Goal: Task Accomplishment & Management: Manage account settings

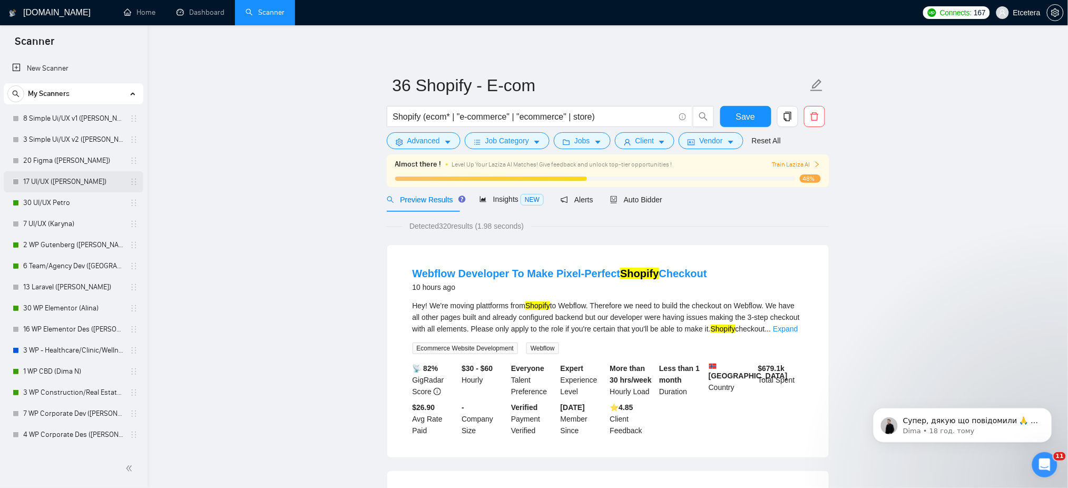
scroll to position [70, 0]
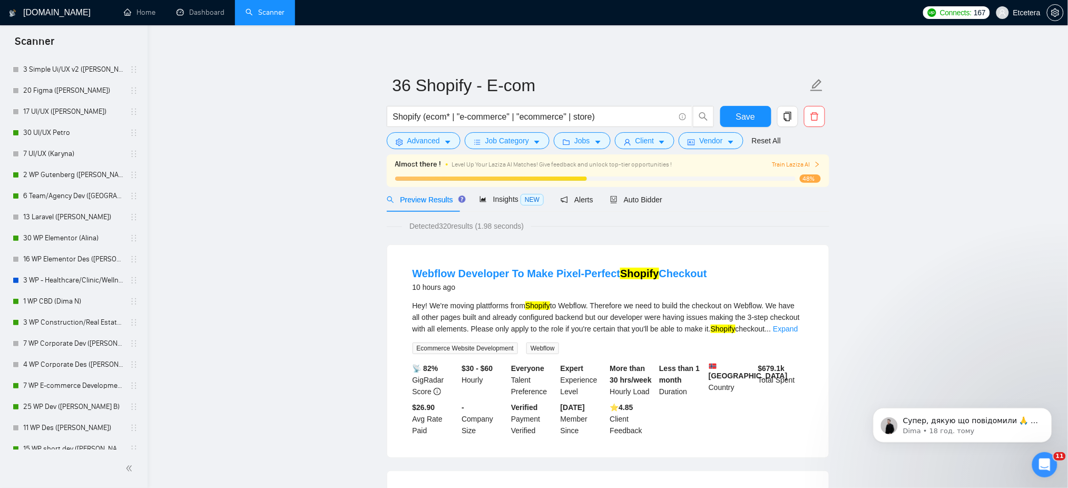
drag, startPoint x: 80, startPoint y: 130, endPoint x: 631, endPoint y: 64, distance: 554.9
click at [80, 130] on link "30 UI/UX Petro" at bounding box center [73, 132] width 100 height 21
click at [55, 130] on link "30 UI/UX Petro" at bounding box center [73, 132] width 100 height 21
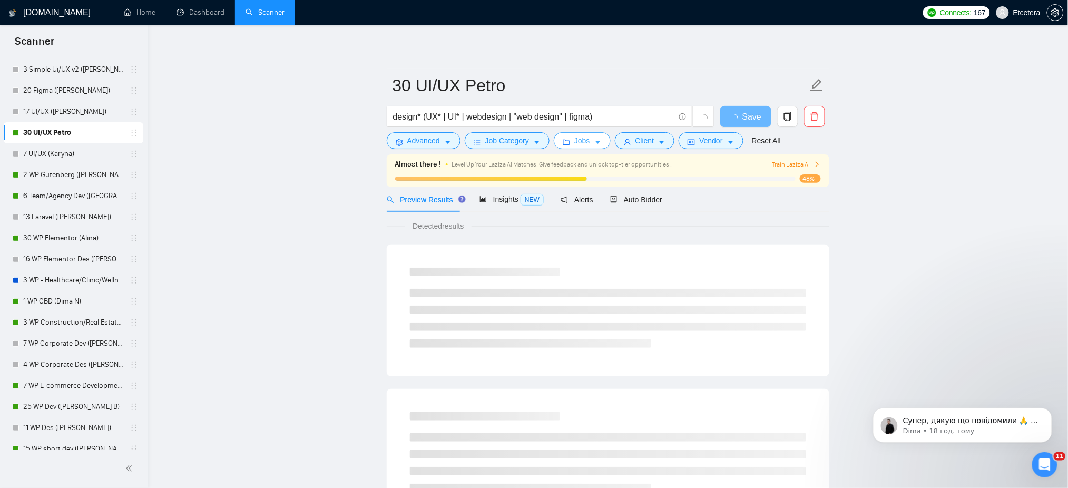
click at [584, 141] on span "Jobs" at bounding box center [582, 141] width 16 height 12
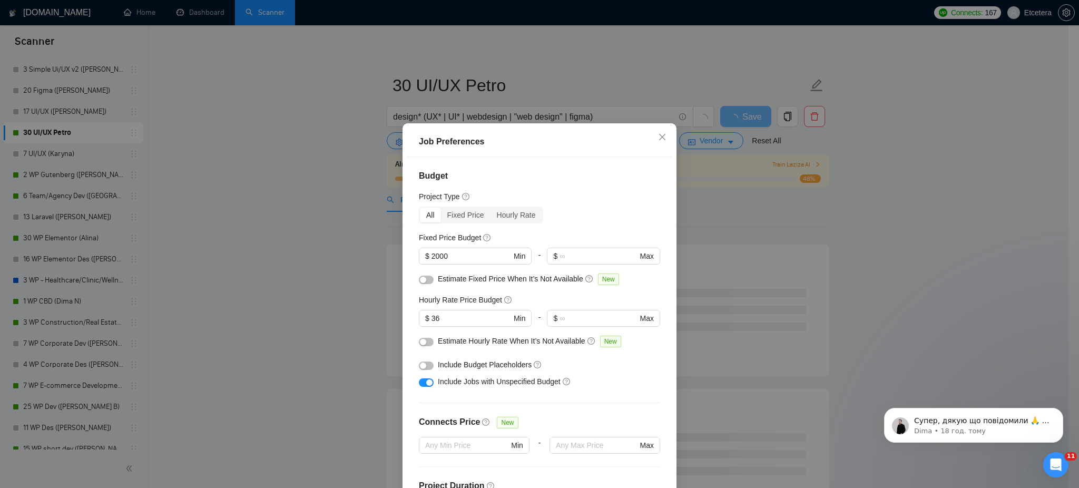
click at [310, 142] on div "Job Preferences Budget Project Type All Fixed Price Hourly Rate Fixed Price Bud…" at bounding box center [539, 244] width 1079 height 488
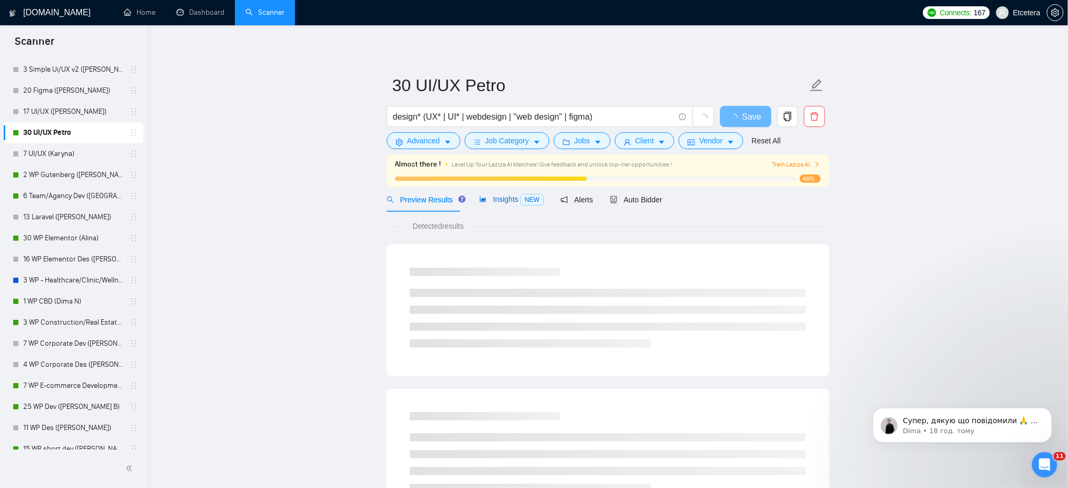
click at [494, 195] on span "Insights NEW" at bounding box center [511, 199] width 64 height 8
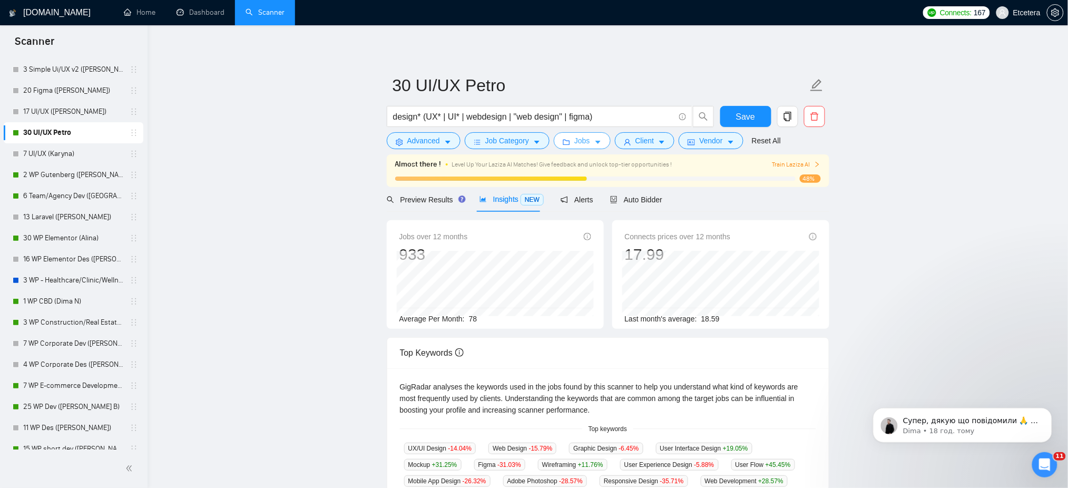
click at [584, 141] on span "Jobs" at bounding box center [582, 141] width 16 height 12
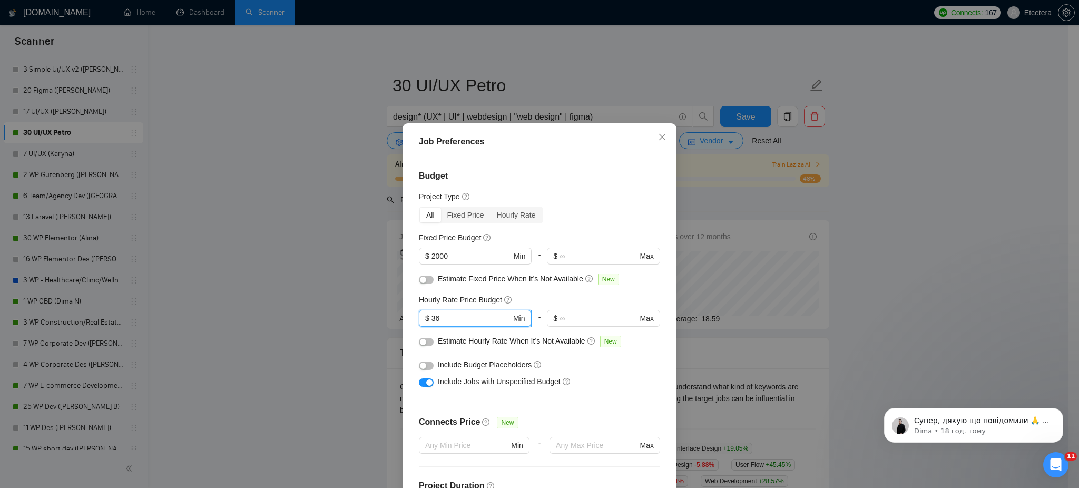
click at [448, 313] on input "36" at bounding box center [471, 318] width 80 height 12
type input "3"
type input "41"
click at [340, 287] on div "Job Preferences Budget Project Type All Fixed Price Hourly Rate Fixed Price Bud…" at bounding box center [539, 244] width 1079 height 488
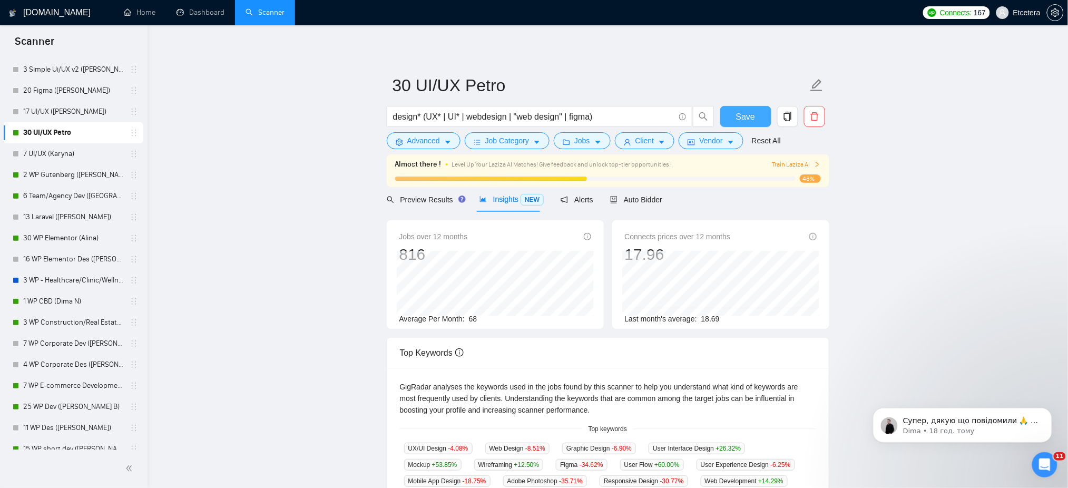
click at [727, 117] on button "Save" at bounding box center [745, 116] width 51 height 21
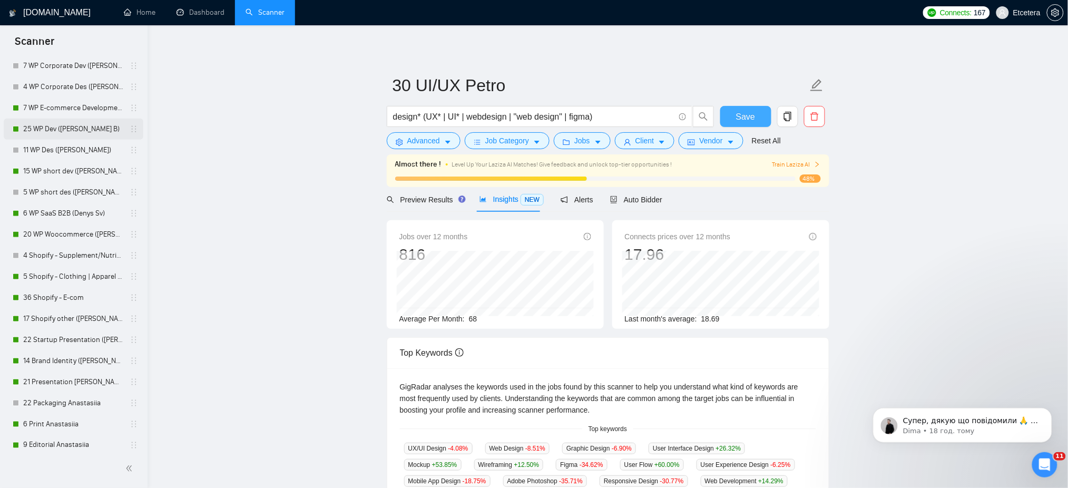
scroll to position [421, 0]
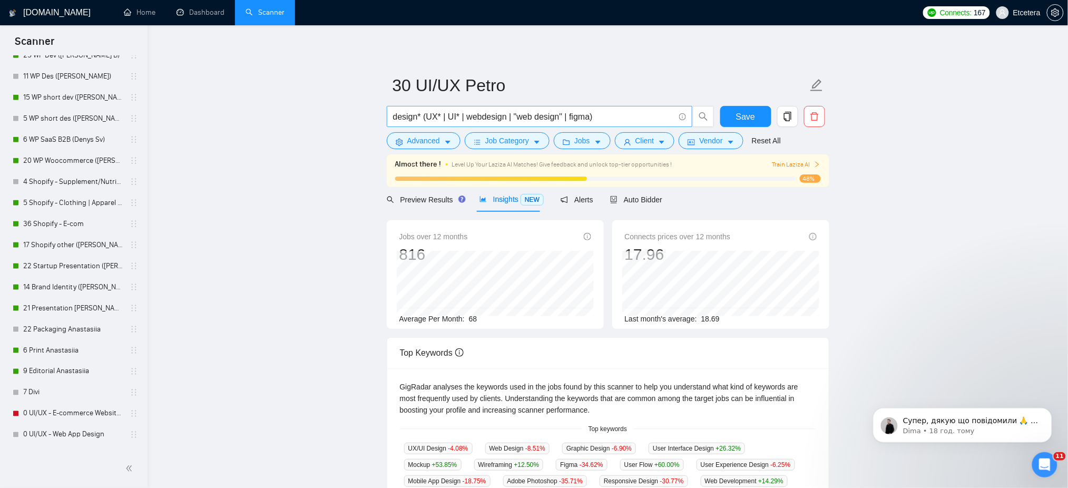
drag, startPoint x: 76, startPoint y: 155, endPoint x: 517, endPoint y: 116, distance: 442.1
click at [76, 155] on link "20 WP Woocommerce ([PERSON_NAME])" at bounding box center [73, 160] width 100 height 21
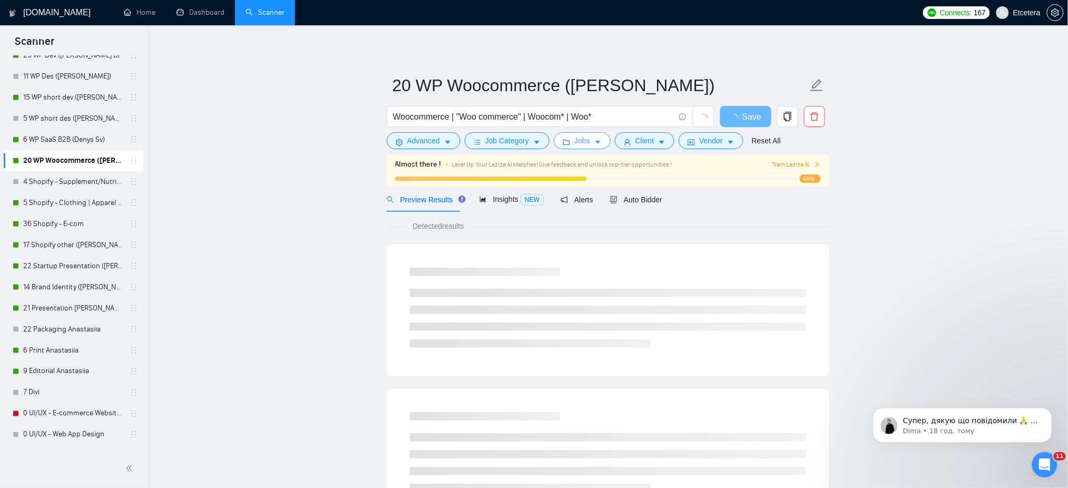
click at [586, 142] on span "Jobs" at bounding box center [582, 141] width 16 height 12
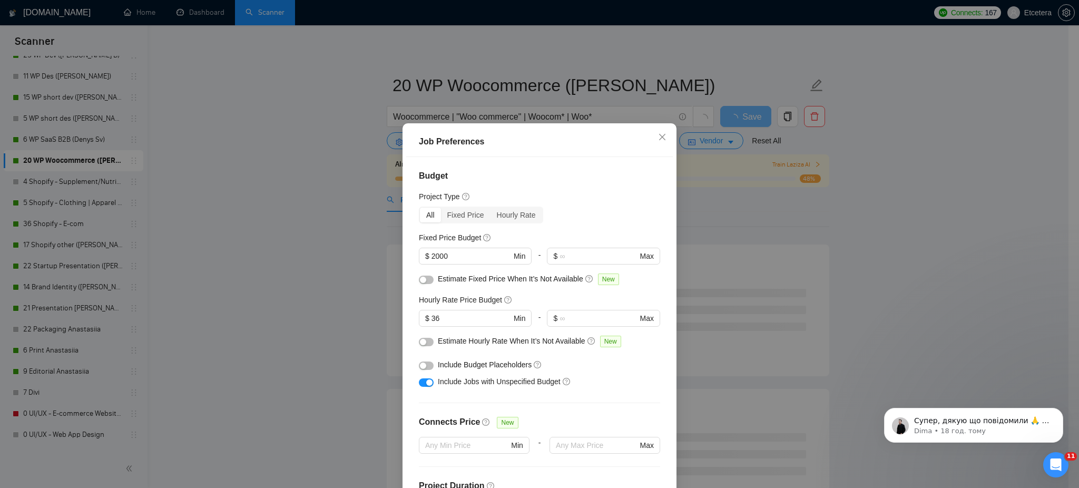
click at [369, 112] on div "Job Preferences Budget Project Type All Fixed Price Hourly Rate Fixed Price Bud…" at bounding box center [539, 244] width 1079 height 488
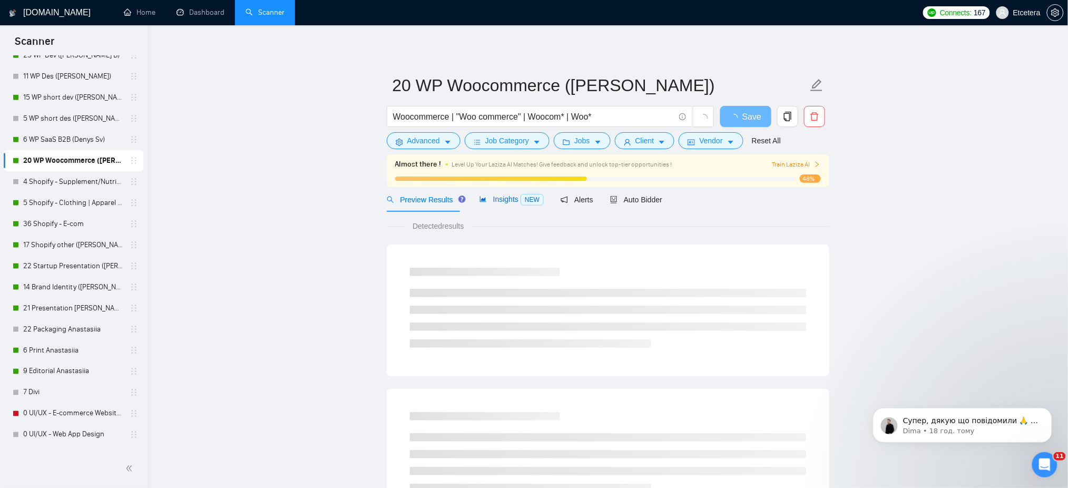
click at [498, 195] on span "Insights NEW" at bounding box center [511, 199] width 64 height 8
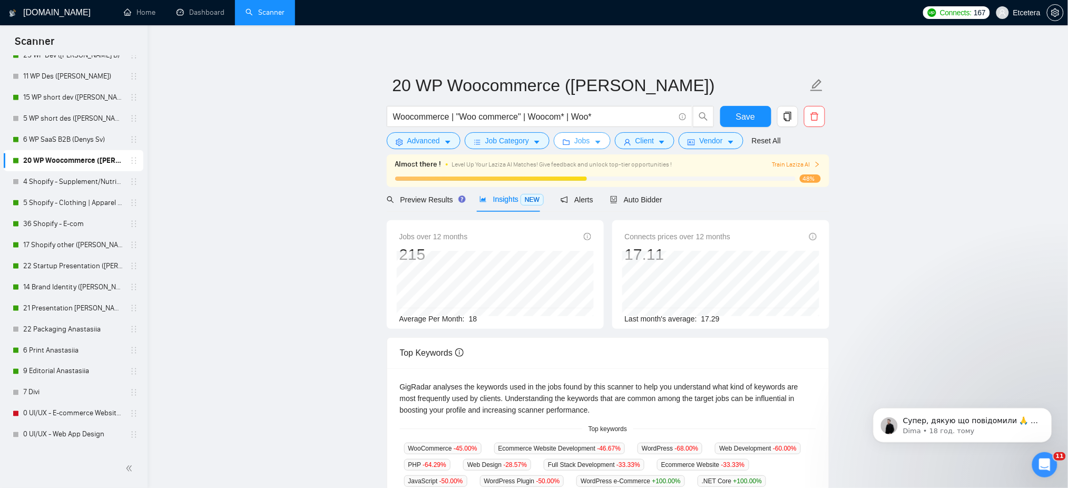
click at [588, 142] on button "Jobs" at bounding box center [582, 140] width 57 height 17
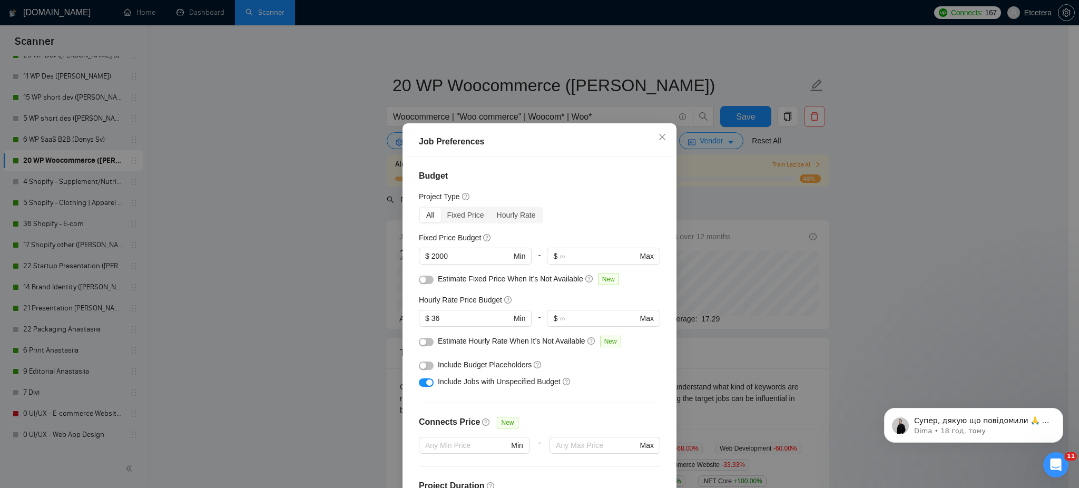
click at [523, 62] on div "Job Preferences Budget Project Type All Fixed Price Hourly Rate Fixed Price Bud…" at bounding box center [539, 244] width 1079 height 488
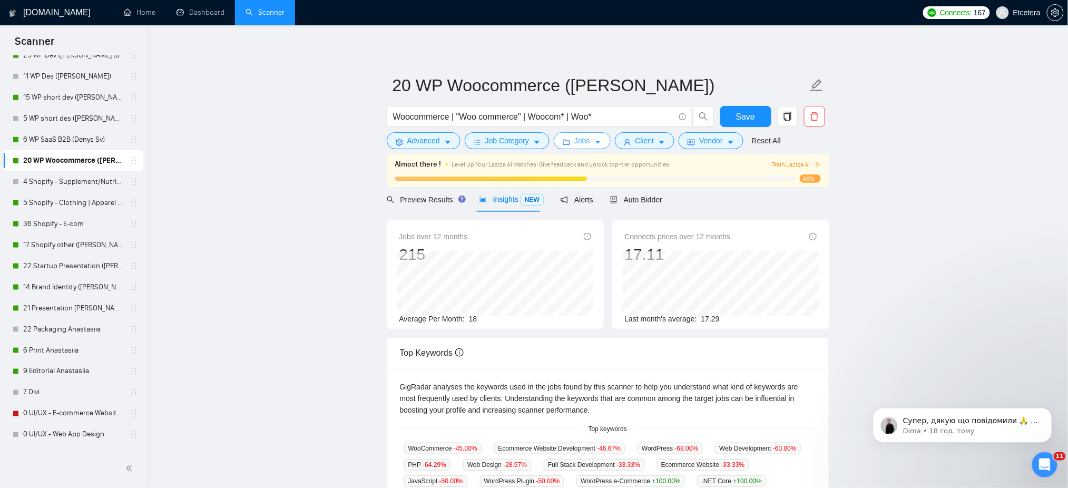
click at [587, 143] on button "Jobs" at bounding box center [582, 140] width 57 height 17
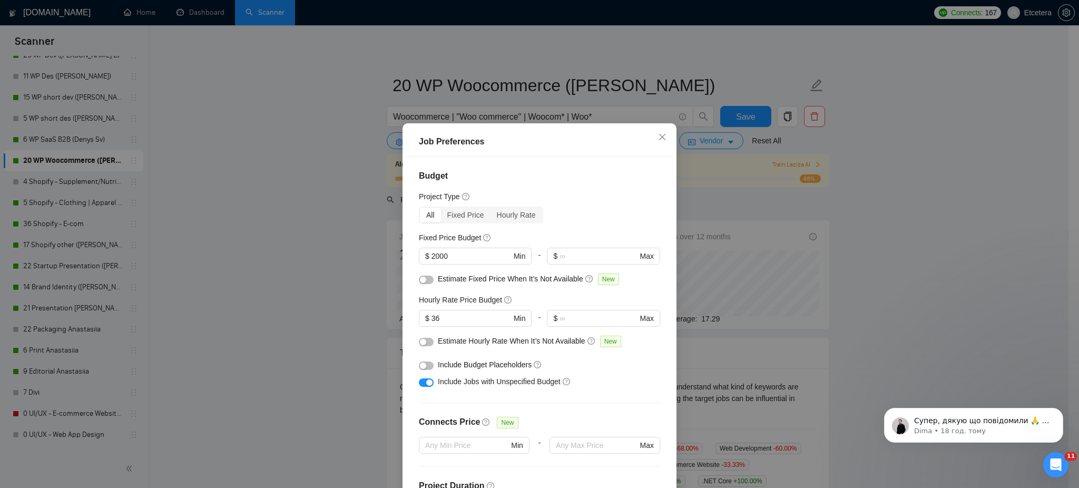
click at [330, 199] on div "Job Preferences Budget Project Type All Fixed Price Hourly Rate Fixed Price Bud…" at bounding box center [539, 244] width 1079 height 488
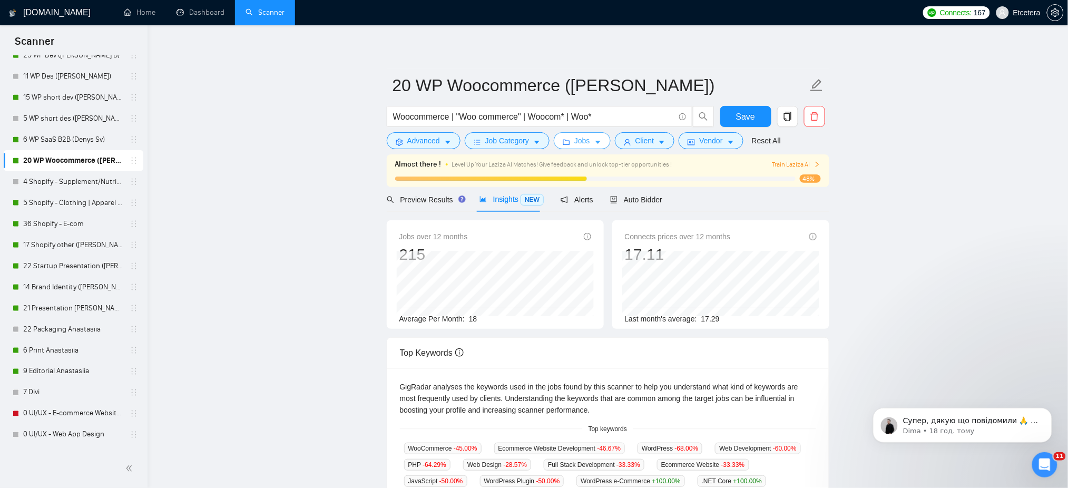
click at [583, 135] on span "Jobs" at bounding box center [582, 141] width 16 height 12
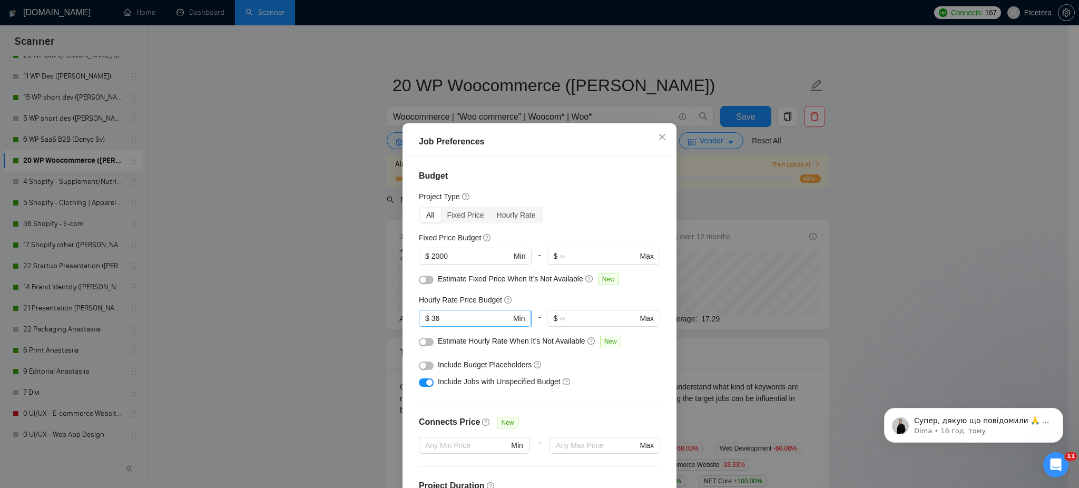
click at [442, 321] on input "36" at bounding box center [471, 318] width 80 height 12
type input "3"
type input "41"
click at [362, 261] on div "Job Preferences Budget Project Type All Fixed Price Hourly Rate Fixed Price Bud…" at bounding box center [539, 244] width 1079 height 488
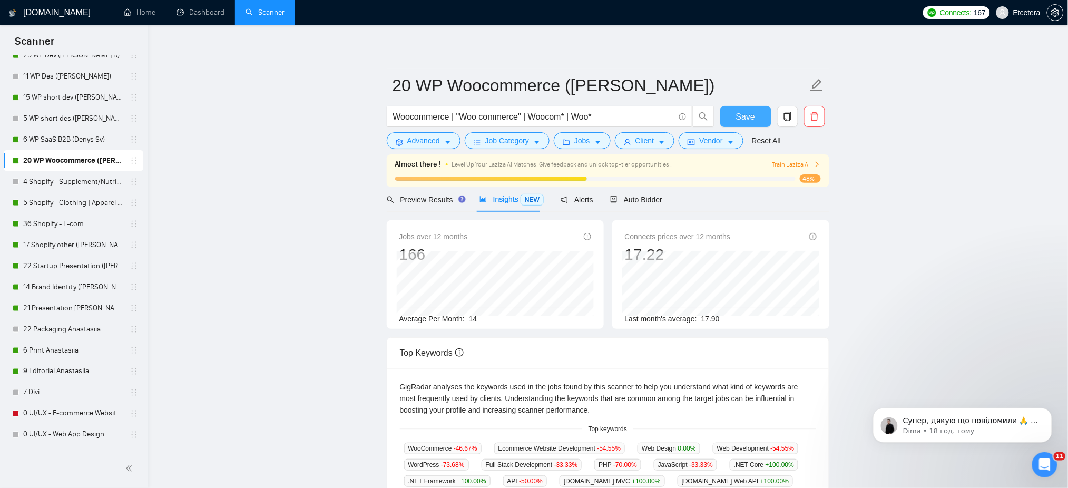
click at [745, 121] on span "Save" at bounding box center [745, 116] width 19 height 13
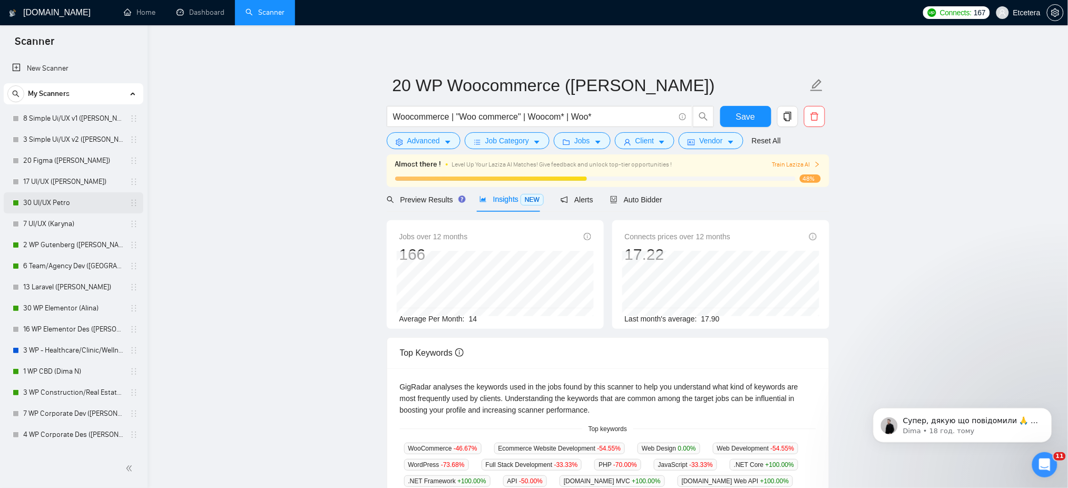
drag, startPoint x: 49, startPoint y: 198, endPoint x: 90, endPoint y: 207, distance: 41.5
click at [49, 198] on link "30 UI/UX Petro" at bounding box center [73, 202] width 100 height 21
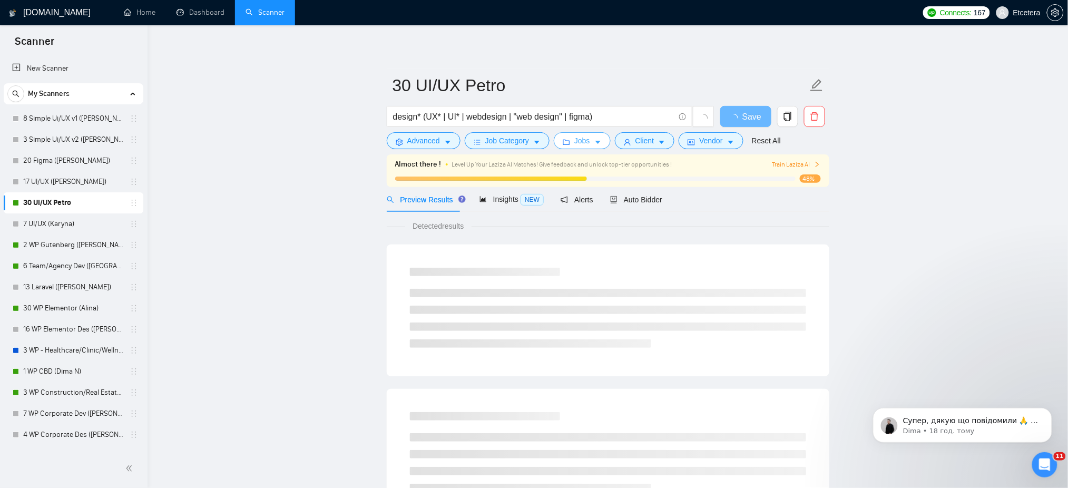
click at [587, 144] on button "Jobs" at bounding box center [582, 140] width 57 height 17
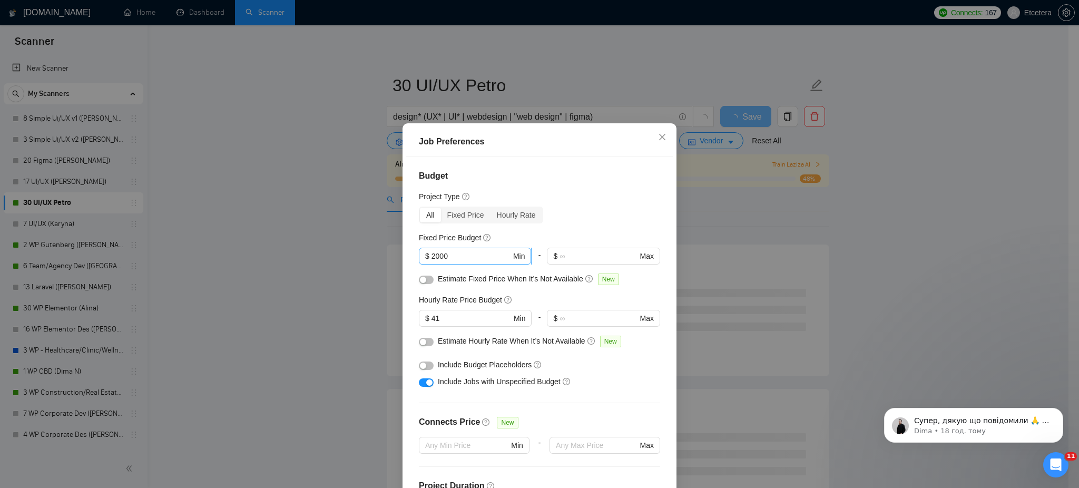
click at [431, 253] on input "2000" at bounding box center [471, 256] width 80 height 12
type input "3000"
click at [342, 257] on div "Job Preferences Budget Project Type All Fixed Price Hourly Rate Fixed Price Bud…" at bounding box center [539, 244] width 1079 height 488
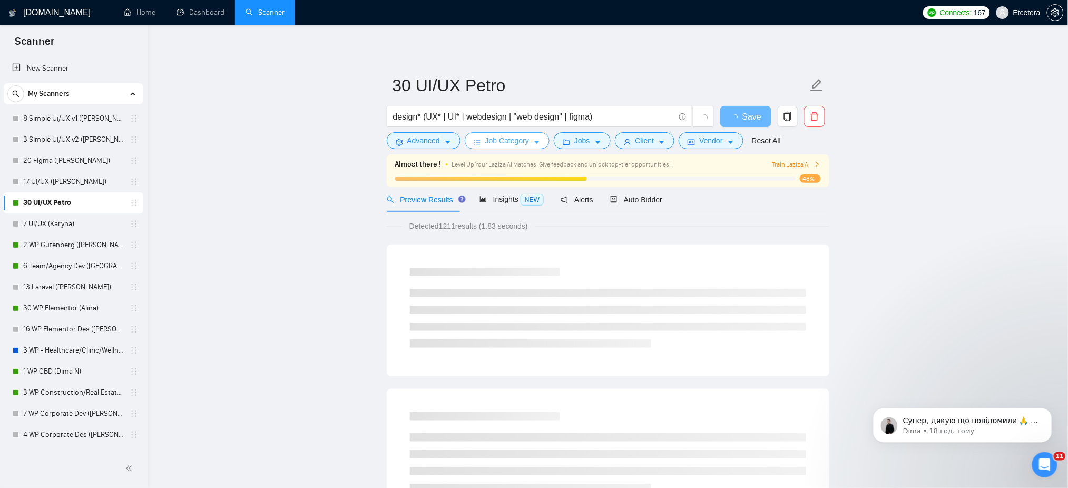
click at [504, 138] on span "Job Category" at bounding box center [507, 141] width 44 height 12
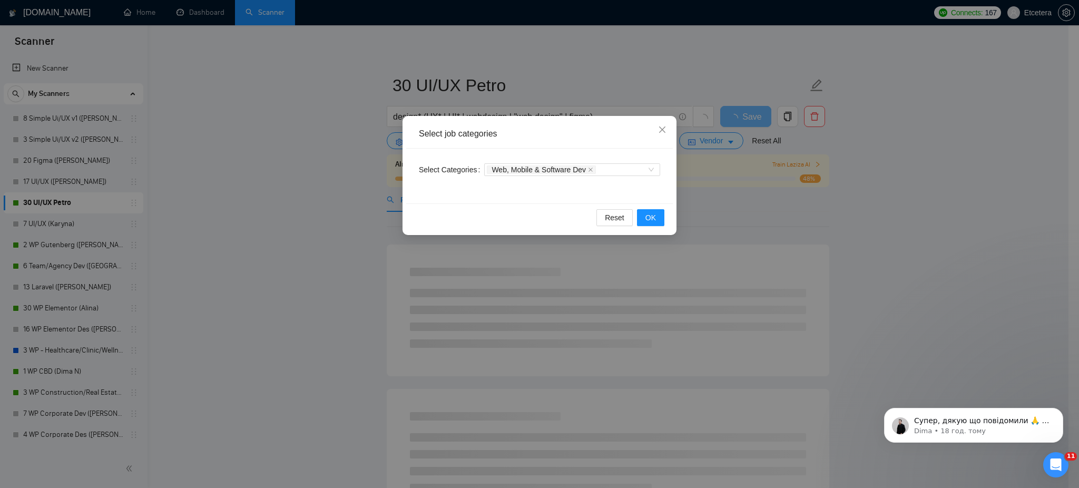
click at [330, 182] on div "Select job categories Select Categories Web, Mobile & Software Dev Reset OK" at bounding box center [539, 244] width 1079 height 488
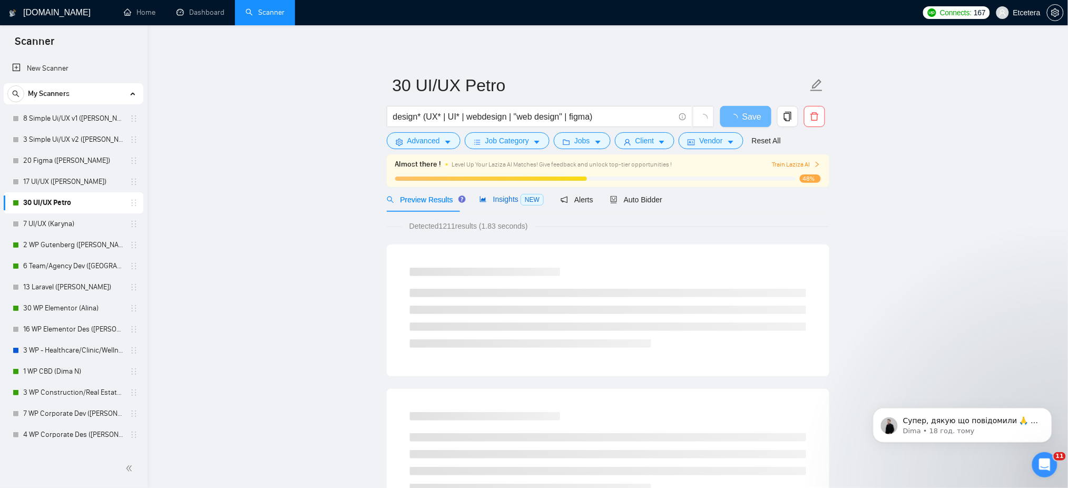
click at [499, 200] on span "Insights NEW" at bounding box center [511, 199] width 64 height 8
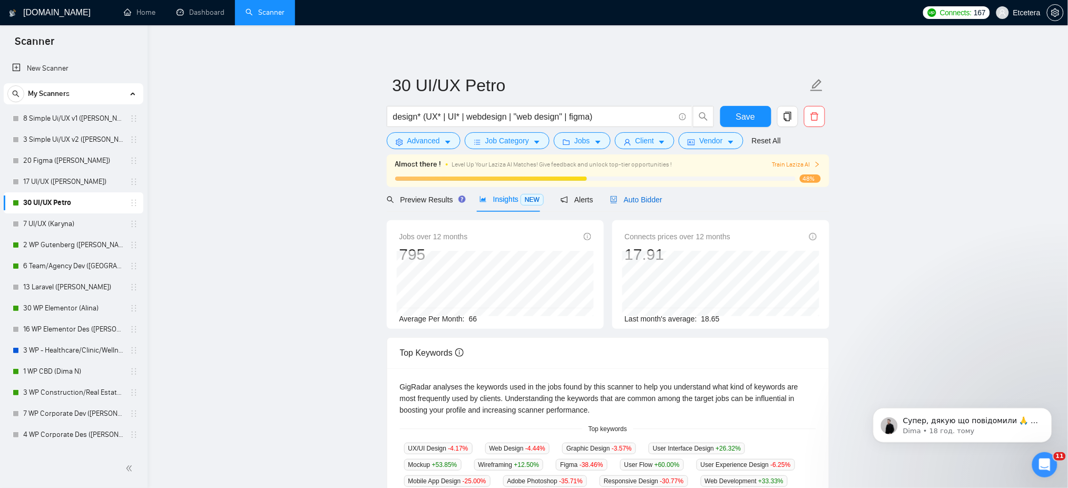
drag, startPoint x: 645, startPoint y: 200, endPoint x: 765, endPoint y: 206, distance: 120.8
click at [644, 200] on span "Auto Bidder" at bounding box center [636, 199] width 52 height 8
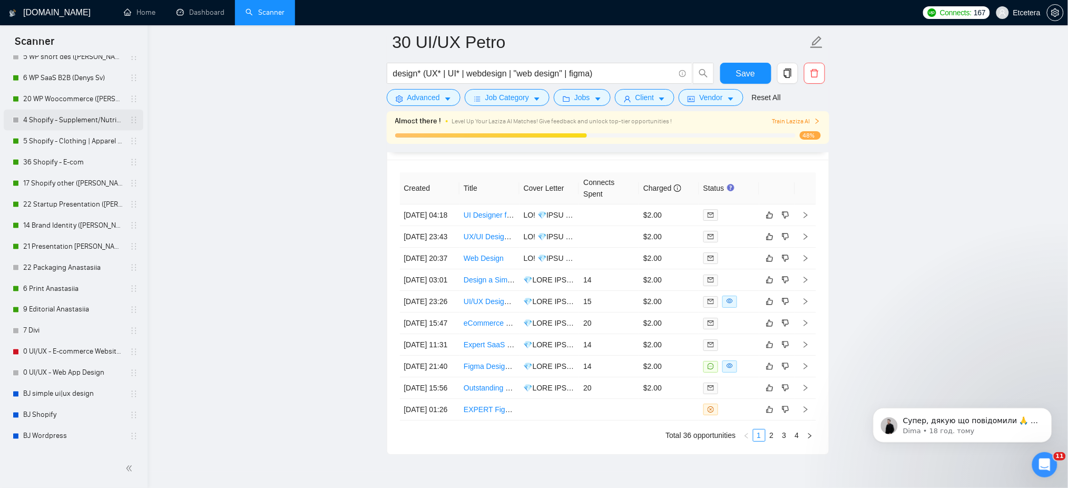
scroll to position [491, 0]
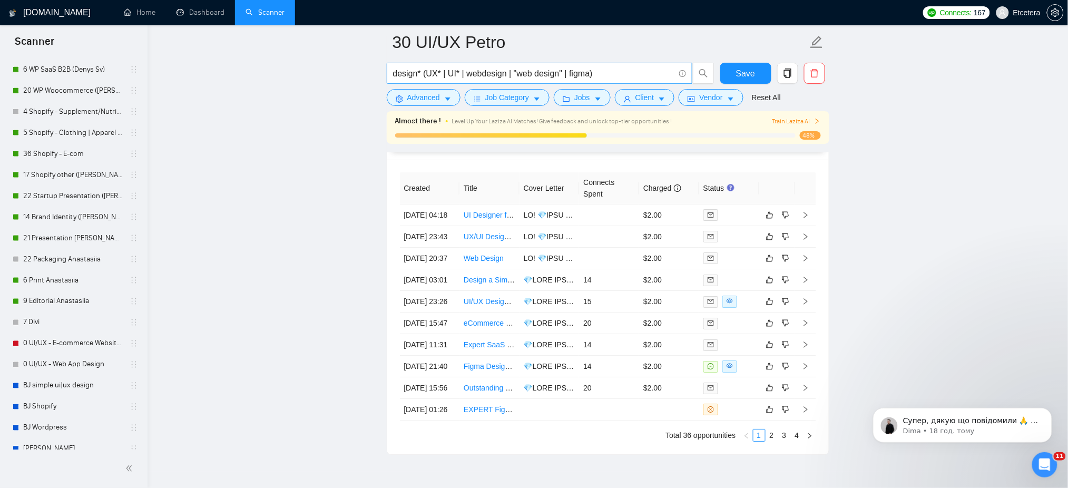
drag, startPoint x: 59, startPoint y: 282, endPoint x: 653, endPoint y: 66, distance: 632.2
click at [59, 282] on link "6 Print Anastasiia" at bounding box center [73, 280] width 100 height 21
click at [741, 75] on span "Save" at bounding box center [745, 73] width 19 height 13
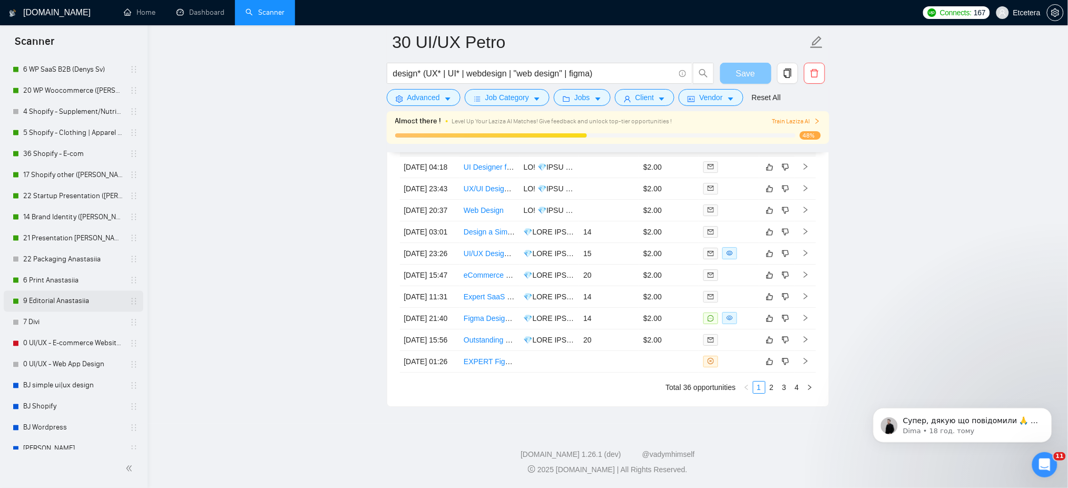
scroll to position [2667, 0]
click at [62, 279] on link "6 Print Anastasiia" at bounding box center [73, 280] width 100 height 21
click at [60, 279] on link "6 Print Anastasiia" at bounding box center [73, 280] width 100 height 21
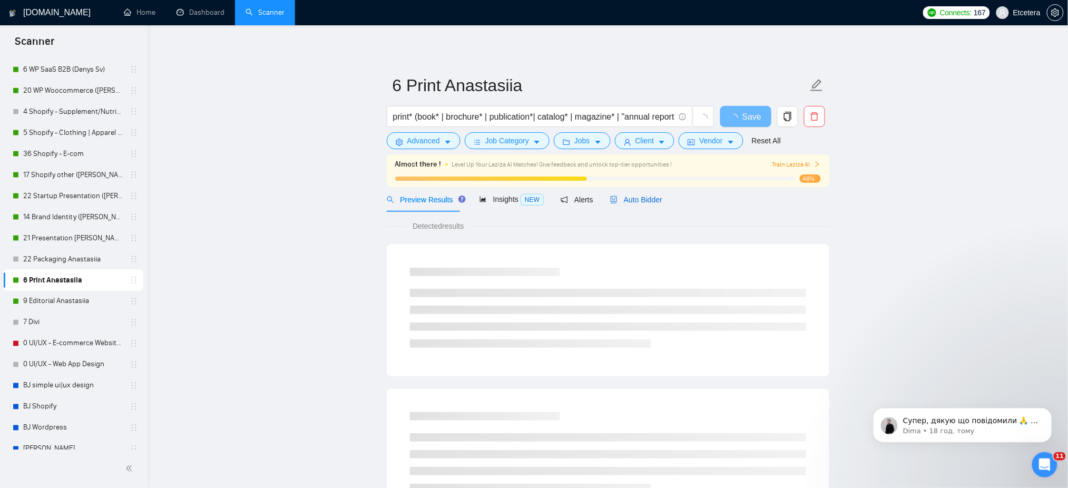
click at [630, 199] on span "Auto Bidder" at bounding box center [636, 199] width 52 height 8
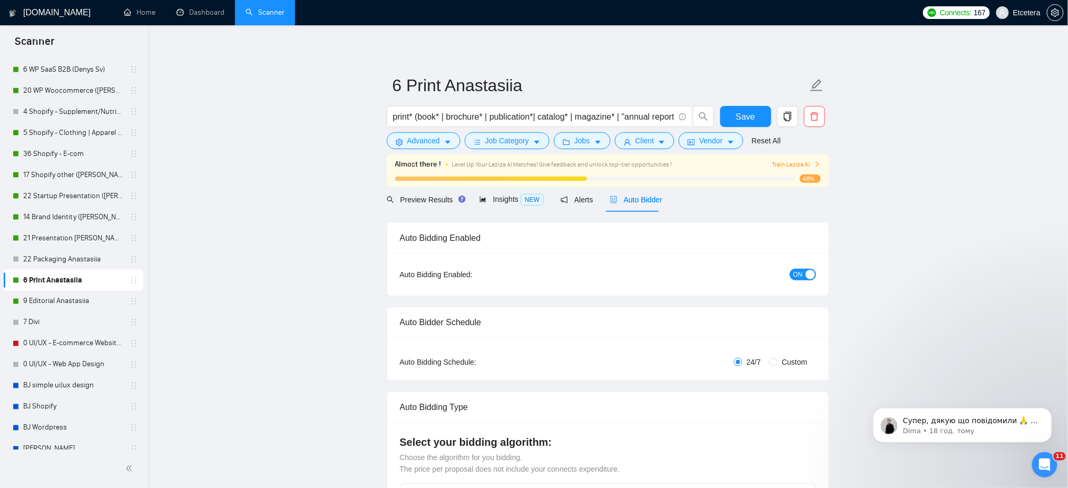
click at [811, 277] on div "button" at bounding box center [809, 274] width 9 height 9
click at [740, 118] on span "Save" at bounding box center [745, 116] width 19 height 13
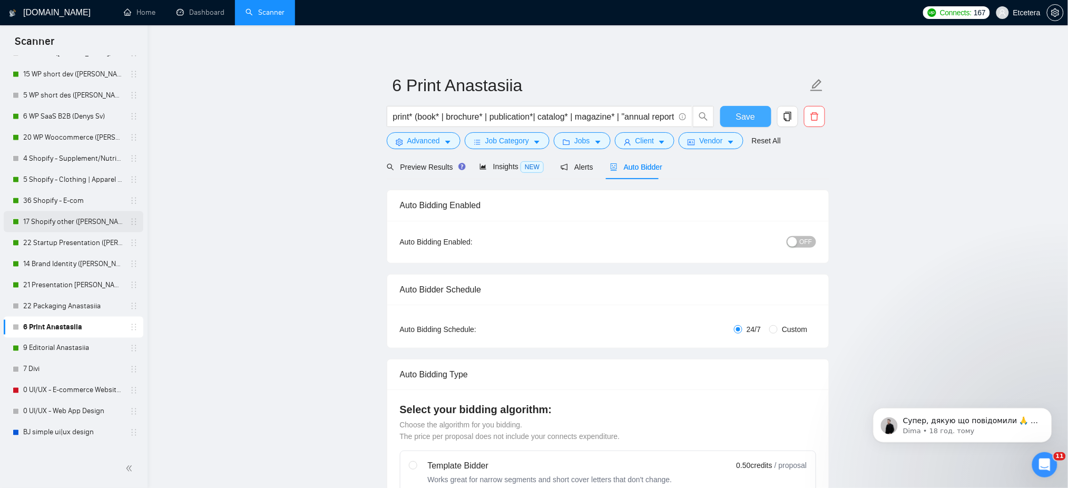
scroll to position [421, 0]
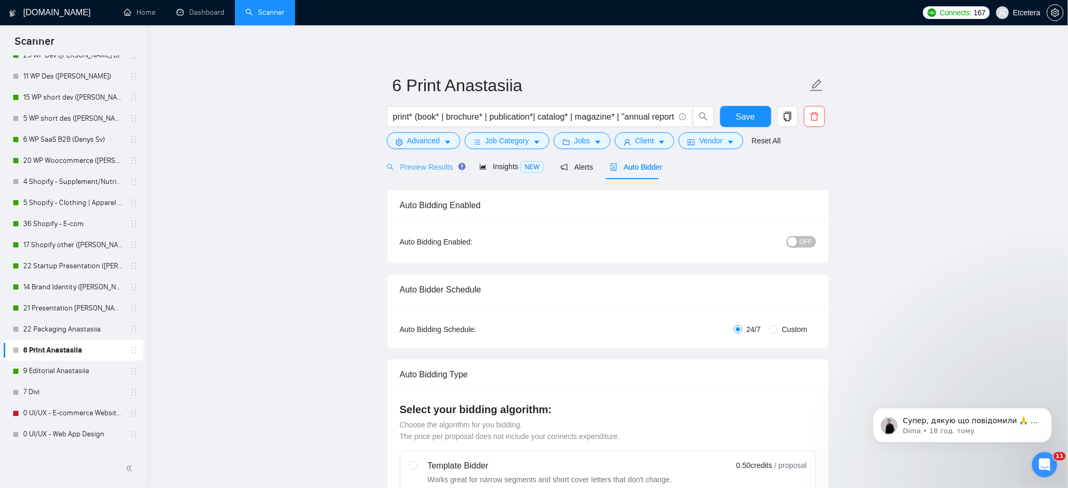
drag, startPoint x: 70, startPoint y: 140, endPoint x: 409, endPoint y: 168, distance: 340.3
click at [70, 140] on link "6 WP SaaS B2B (Denys Sv)" at bounding box center [73, 139] width 100 height 21
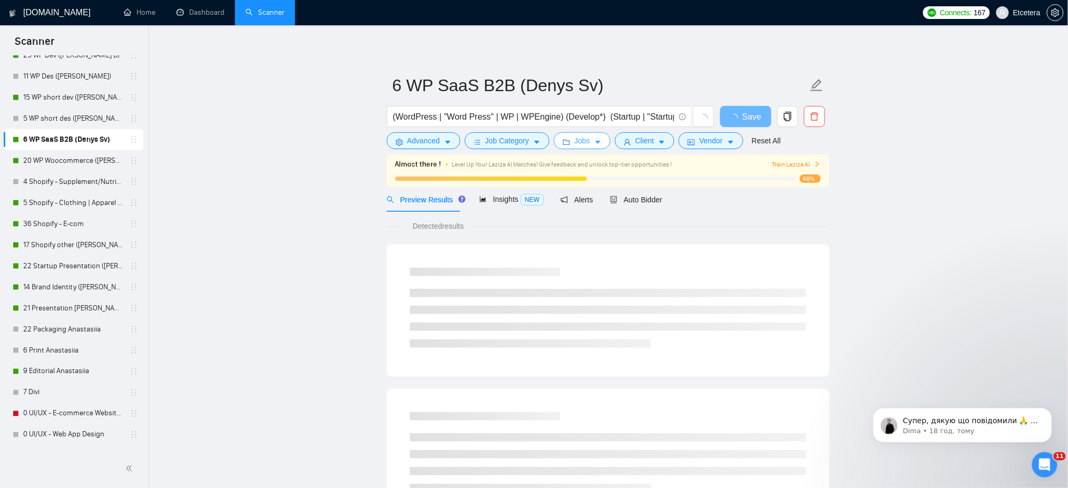
click at [595, 139] on icon "caret-down" at bounding box center [597, 142] width 7 height 7
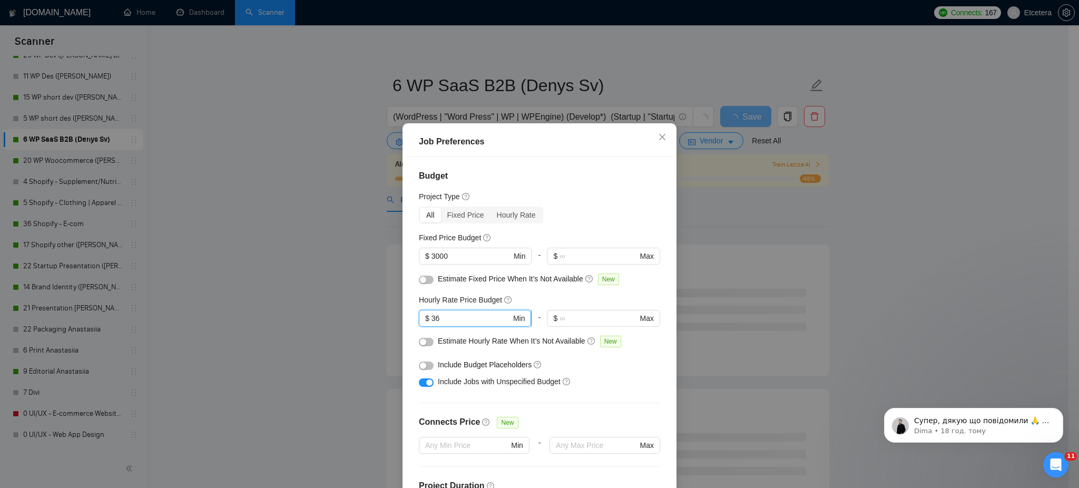
click at [436, 314] on input "36" at bounding box center [471, 318] width 80 height 12
type input "3"
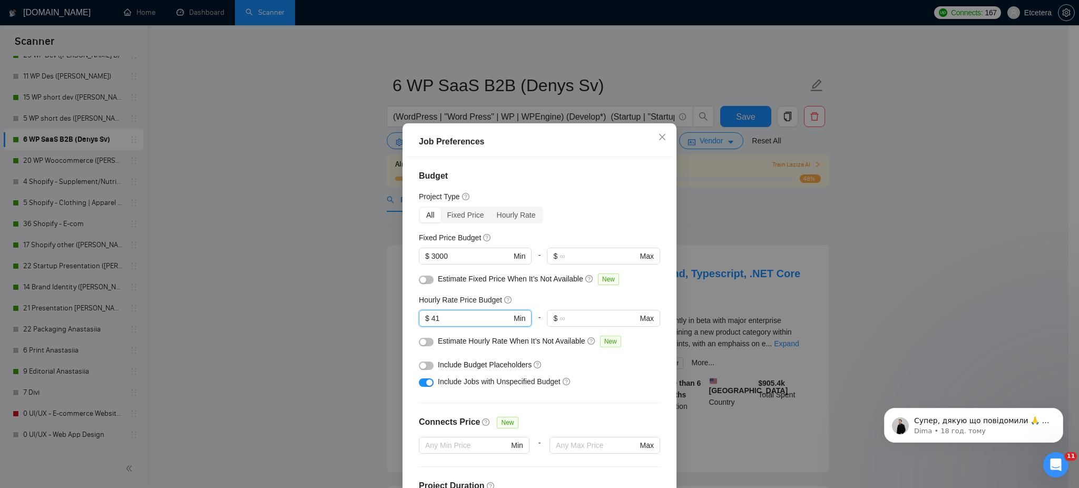
type input "41"
click at [343, 264] on div "Job Preferences Budget Project Type All Fixed Price Hourly Rate Fixed Price Bud…" at bounding box center [539, 244] width 1079 height 488
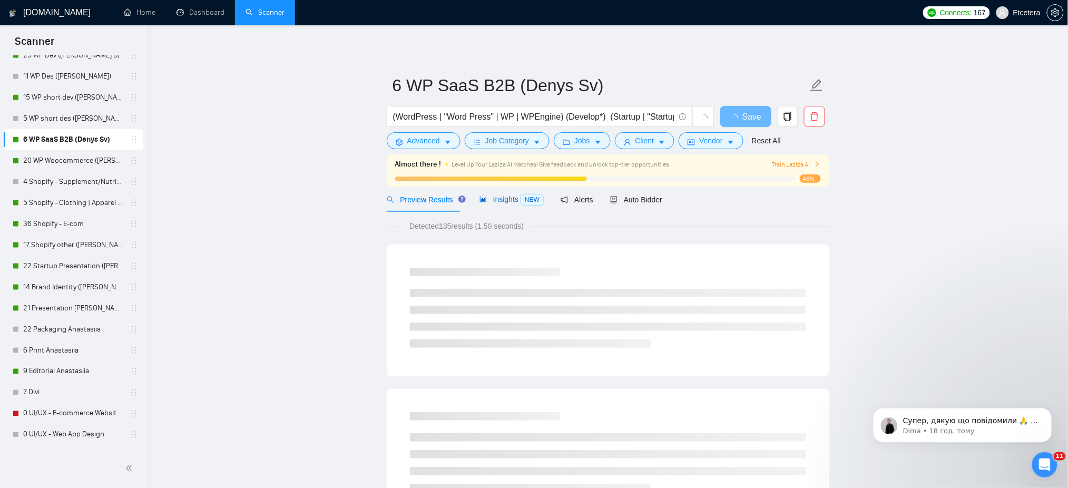
click at [491, 198] on span "Insights NEW" at bounding box center [511, 199] width 64 height 8
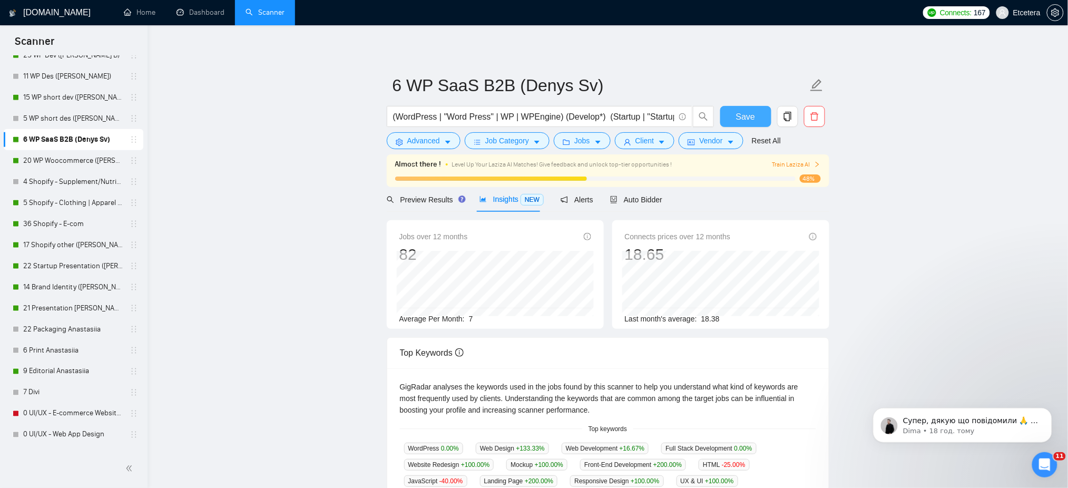
click at [737, 115] on span "Save" at bounding box center [745, 116] width 19 height 13
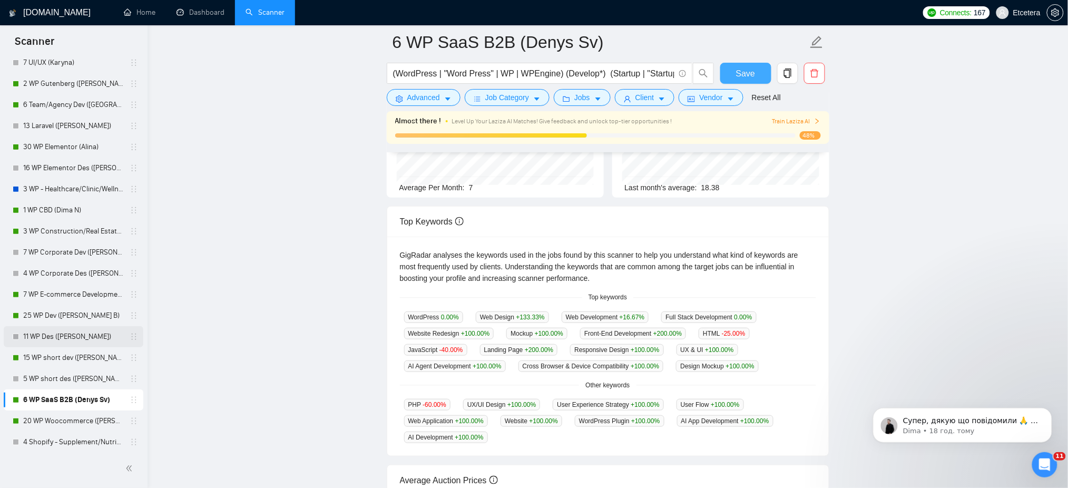
scroll to position [122, 0]
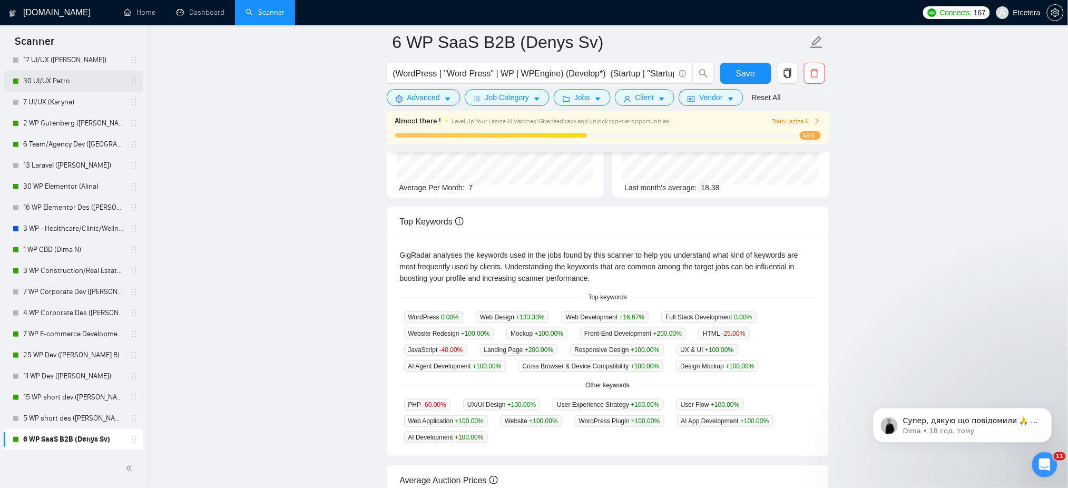
click at [71, 83] on link "30 UI/UX Petro" at bounding box center [73, 81] width 100 height 21
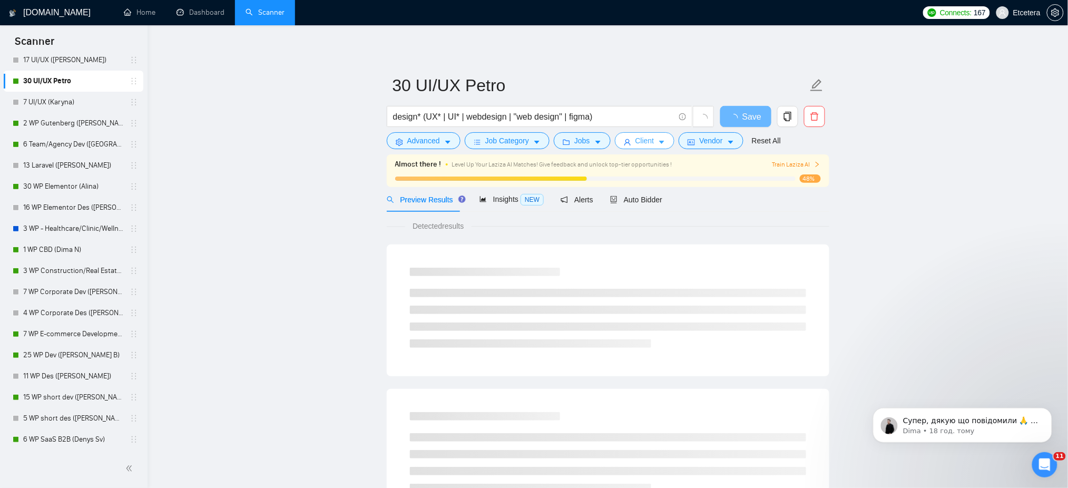
click at [641, 145] on span "Client" at bounding box center [644, 141] width 19 height 12
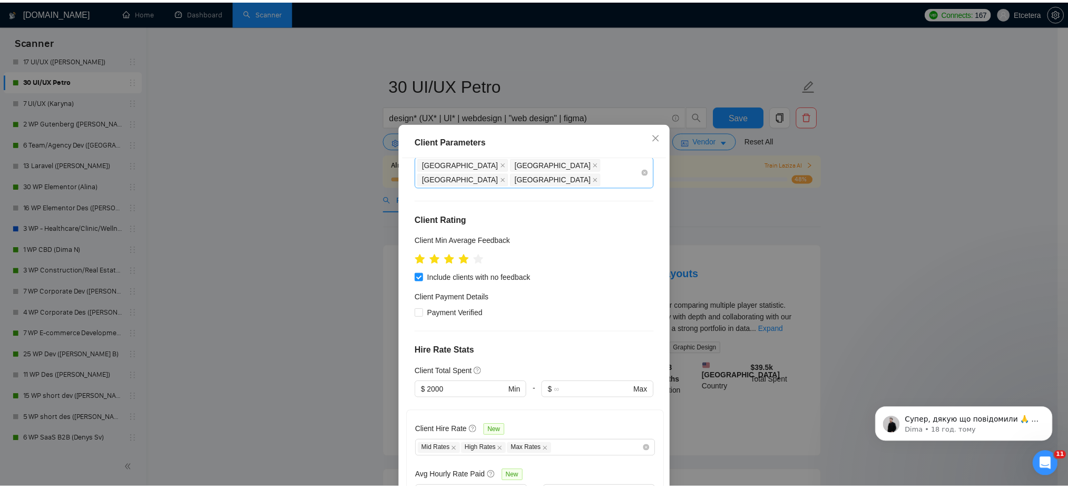
scroll to position [211, 0]
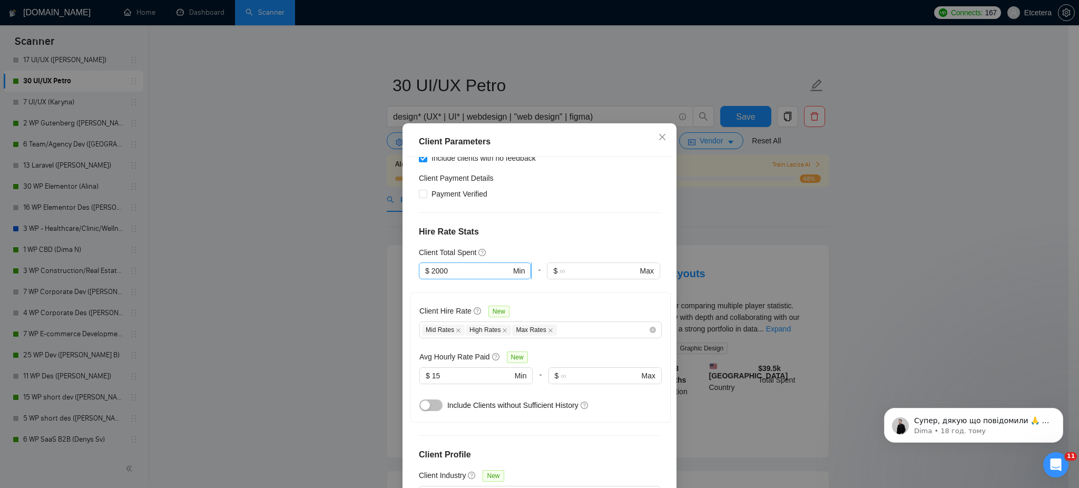
click at [432, 265] on input "2000" at bounding box center [471, 271] width 80 height 12
drag, startPoint x: 428, startPoint y: 255, endPoint x: 430, endPoint y: 266, distance: 10.7
click at [431, 265] on input "2000" at bounding box center [471, 271] width 80 height 12
type input "3000"
click at [282, 299] on div "Client Parameters Client Location Include Client Countries Americas Europe Ocea…" at bounding box center [539, 244] width 1079 height 488
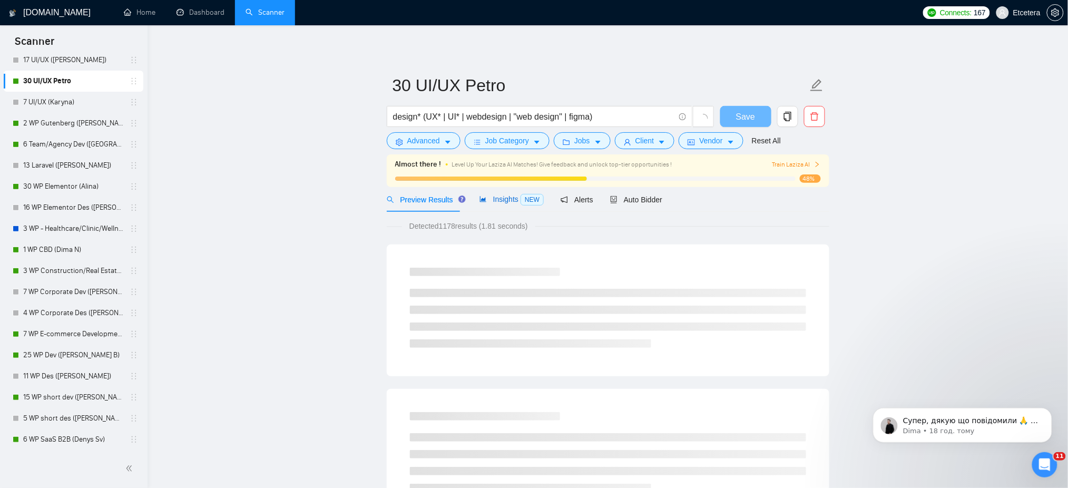
click at [503, 196] on span "Insights NEW" at bounding box center [511, 199] width 64 height 8
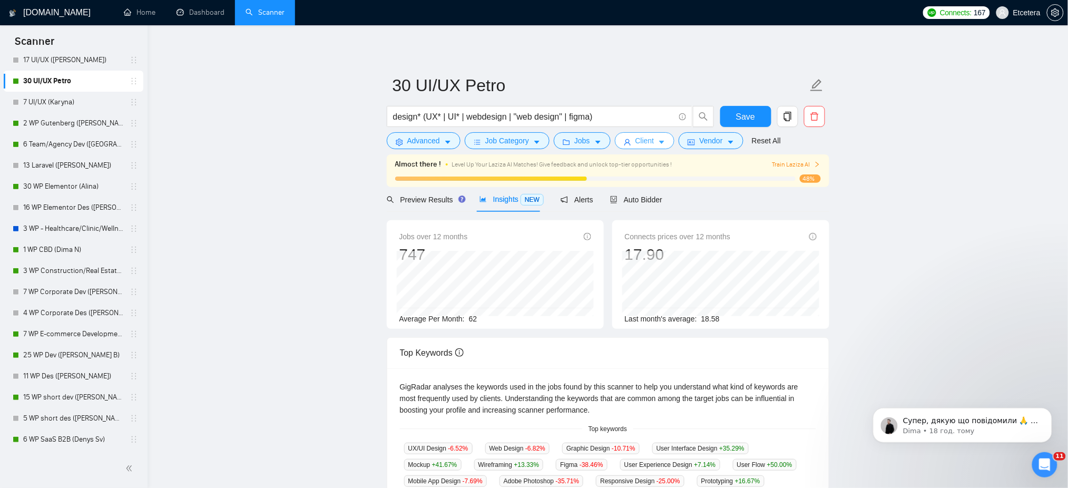
click at [624, 143] on icon "user" at bounding box center [627, 142] width 7 height 7
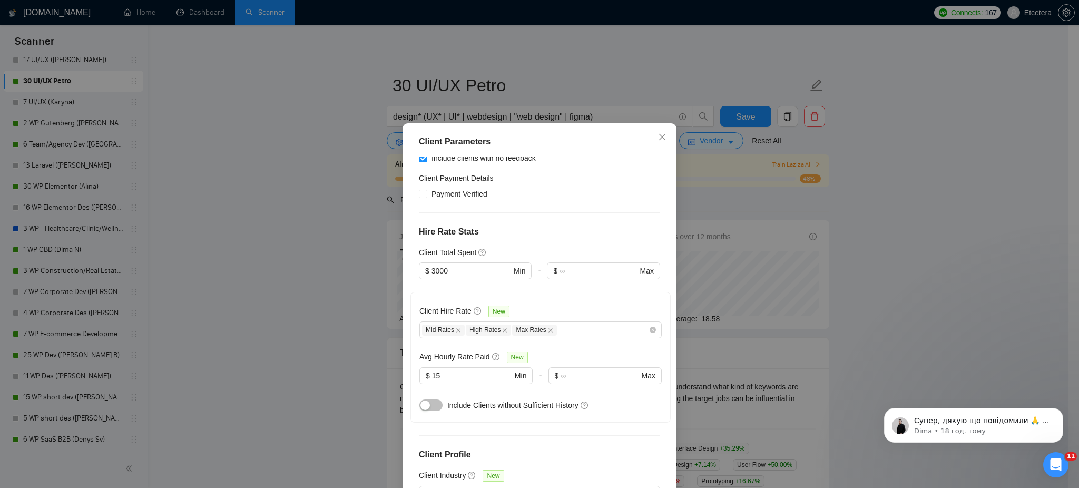
drag, startPoint x: 593, startPoint y: 79, endPoint x: 593, endPoint y: 103, distance: 24.2
click at [593, 79] on div "Client Parameters Client Location Include Client Countries Americas Europe Ocea…" at bounding box center [539, 244] width 1079 height 488
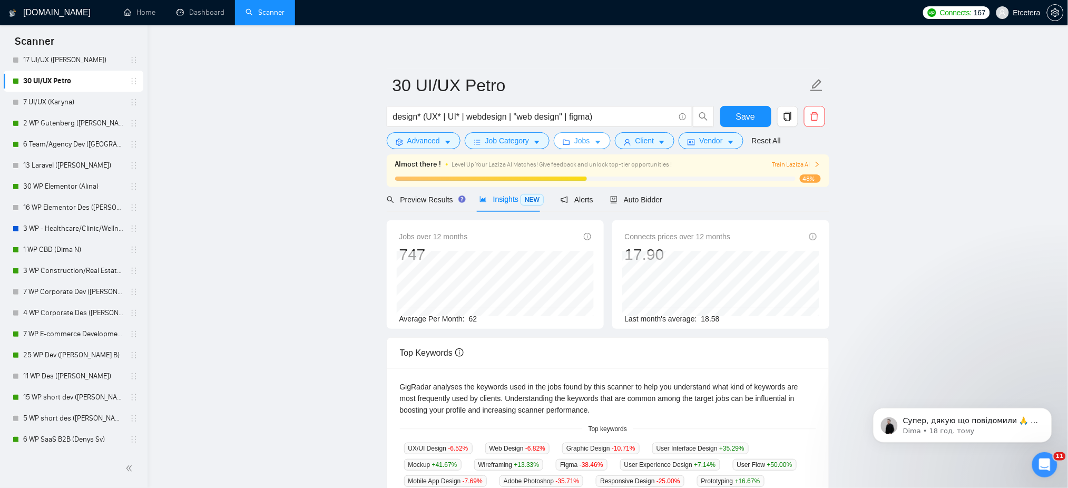
click at [579, 140] on span "Jobs" at bounding box center [582, 141] width 16 height 12
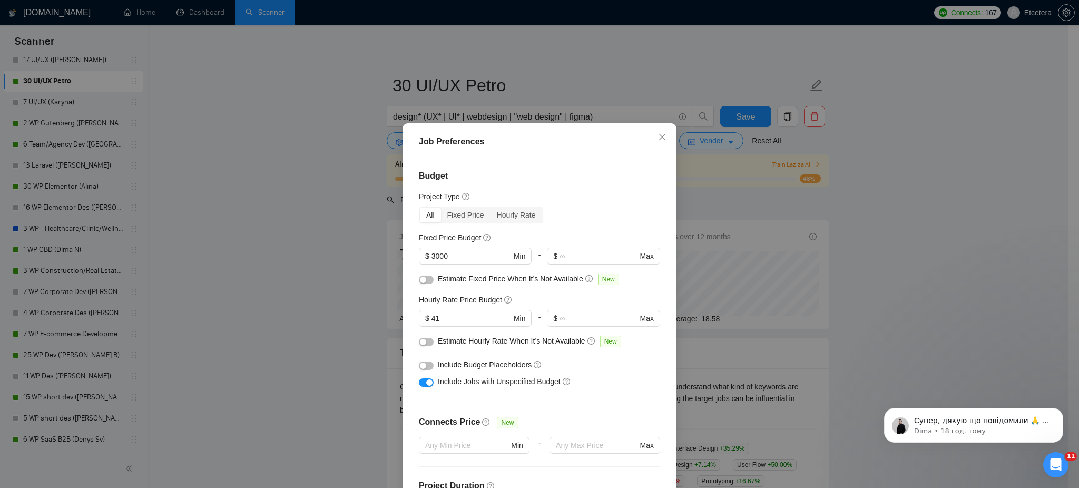
click at [575, 83] on div "Job Preferences Budget Project Type All Fixed Price Hourly Rate Fixed Price Bud…" at bounding box center [539, 244] width 1079 height 488
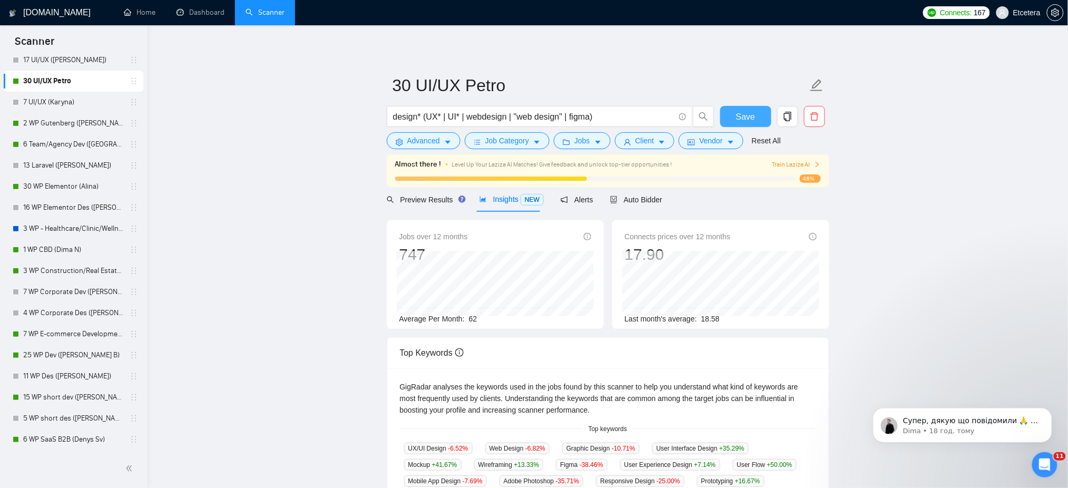
click at [745, 119] on span "Save" at bounding box center [745, 116] width 19 height 13
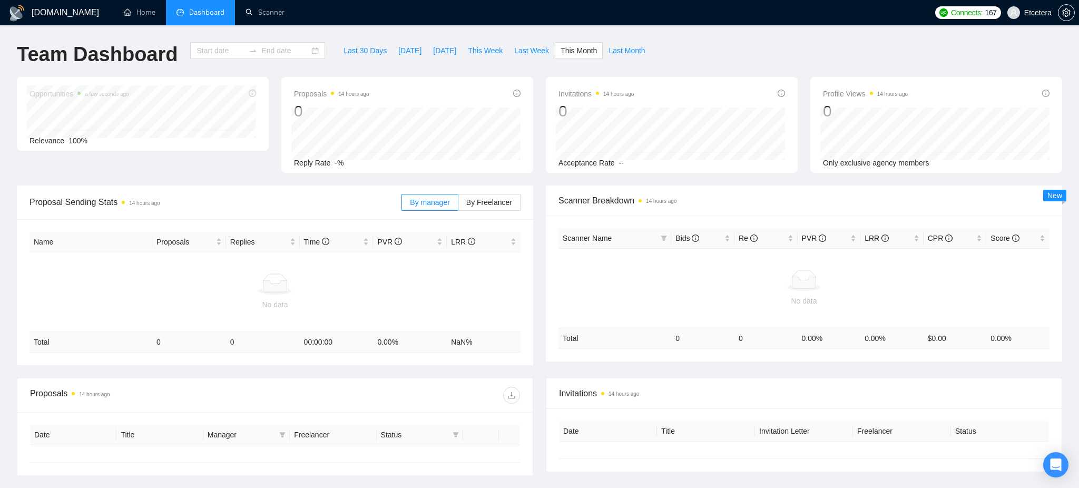
type input "2025-10-01"
type input "2025-10-31"
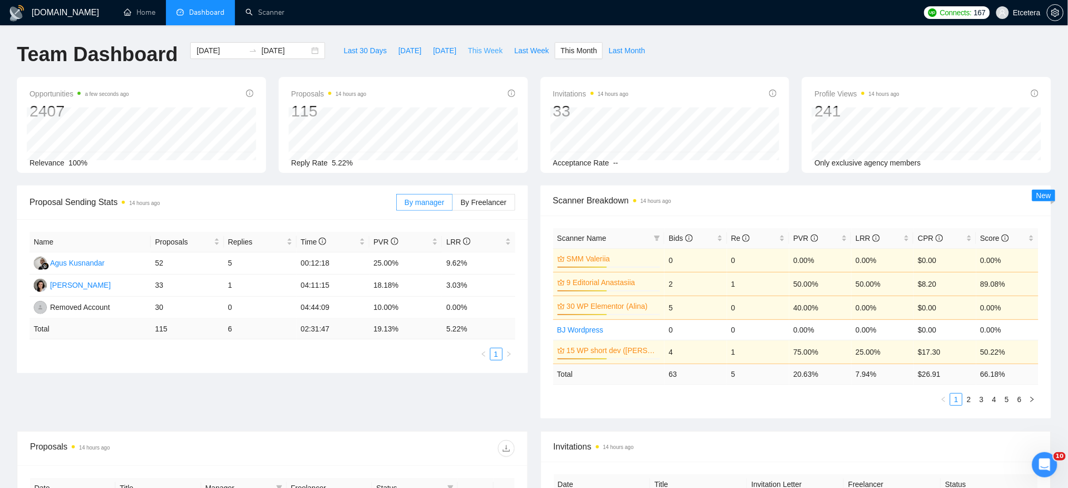
click at [475, 51] on span "This Week" at bounding box center [485, 51] width 35 height 12
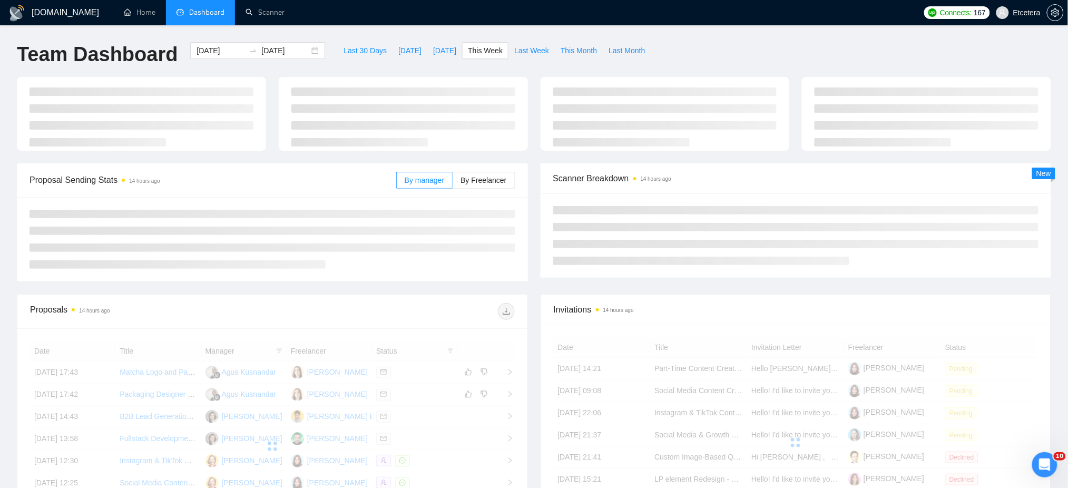
type input "[DATE]"
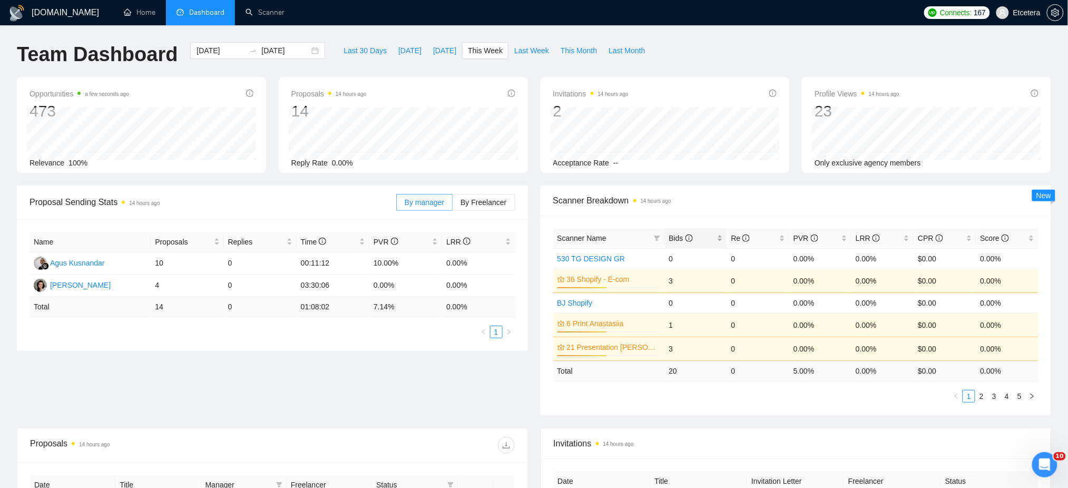
click at [718, 239] on div "Bids" at bounding box center [695, 238] width 54 height 12
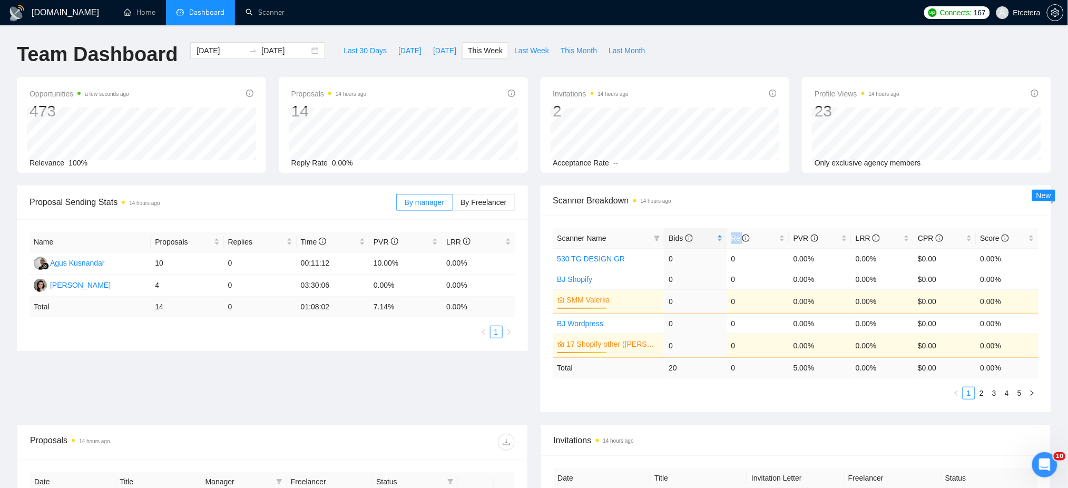
click at [718, 239] on div "Bids" at bounding box center [695, 238] width 54 height 12
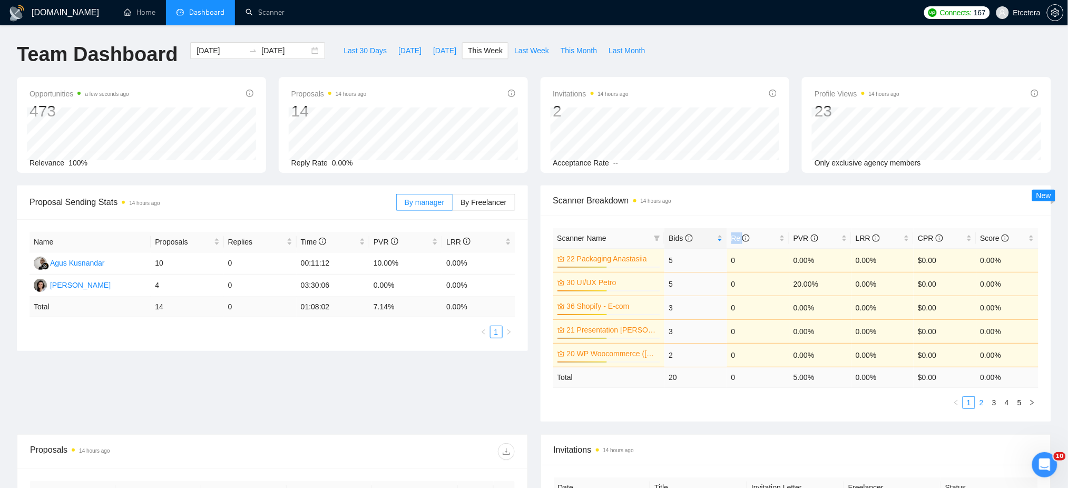
click at [983, 402] on link "2" at bounding box center [982, 403] width 12 height 12
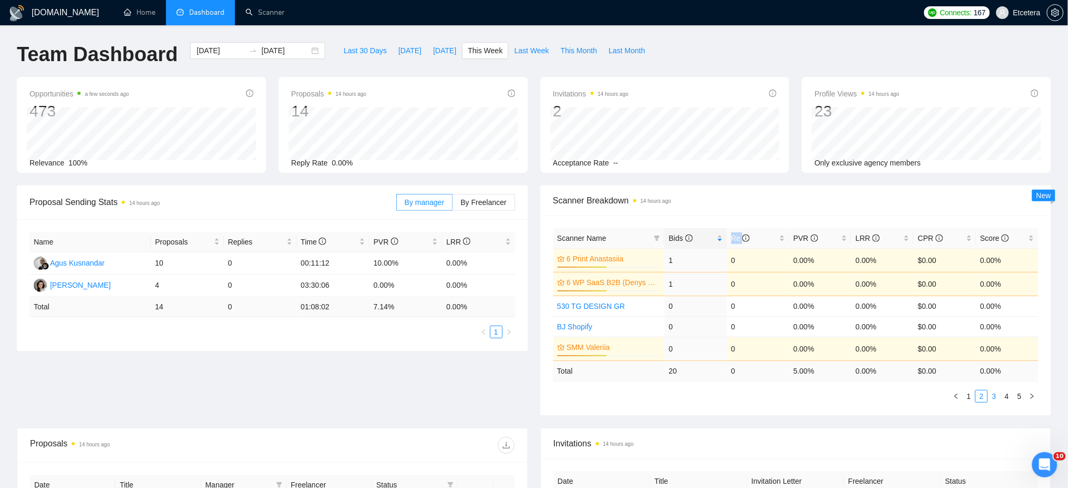
click at [993, 396] on link "3" at bounding box center [994, 396] width 12 height 12
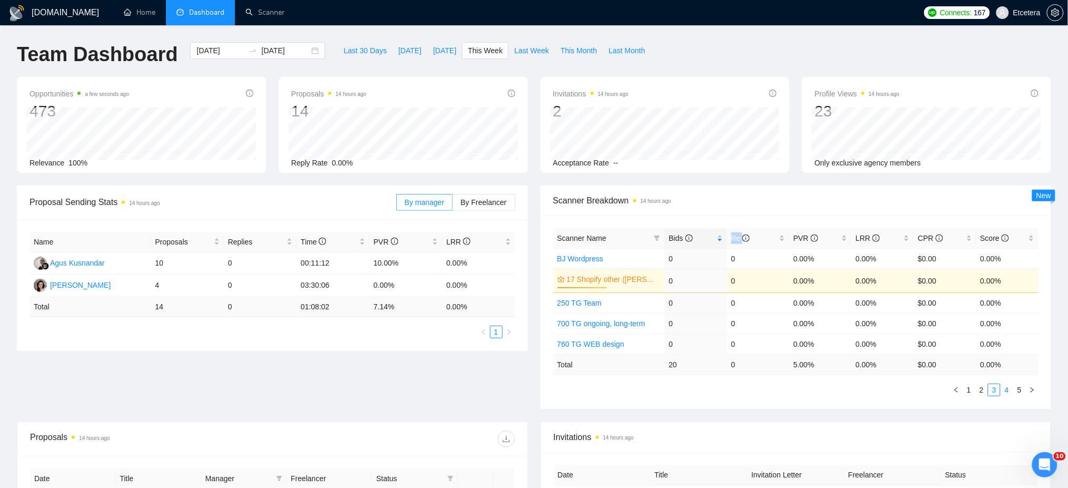
click at [1007, 392] on link "4" at bounding box center [1007, 390] width 12 height 12
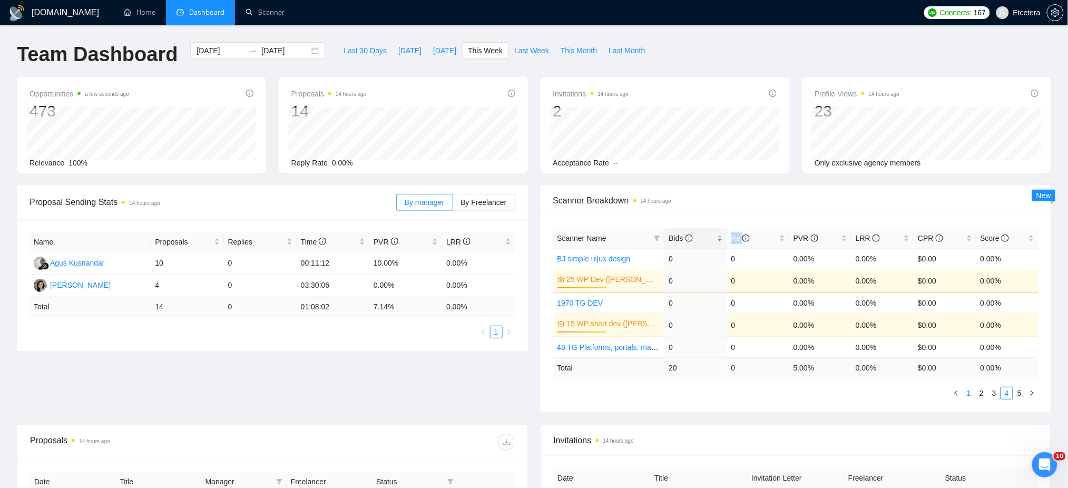
click at [964, 392] on link "1" at bounding box center [969, 393] width 12 height 12
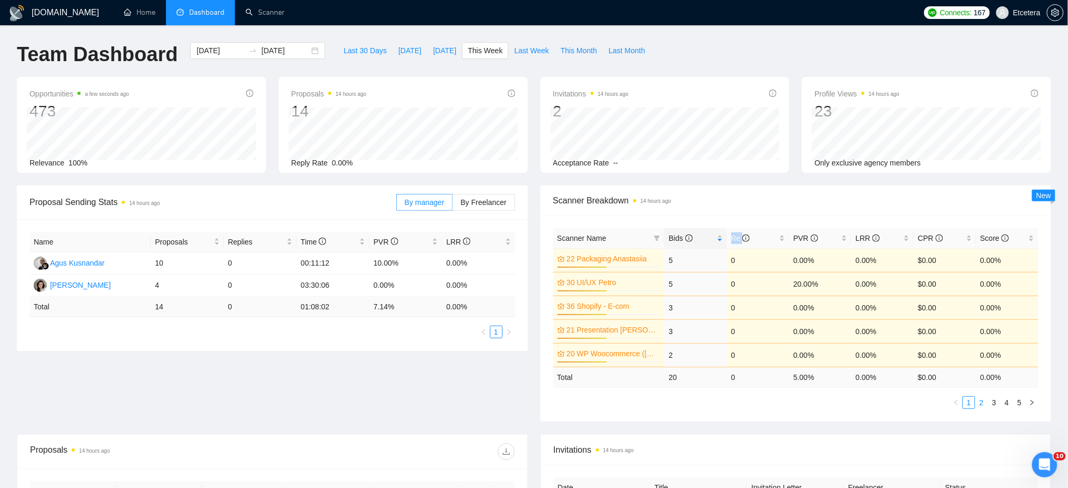
click at [978, 402] on link "2" at bounding box center [982, 403] width 12 height 12
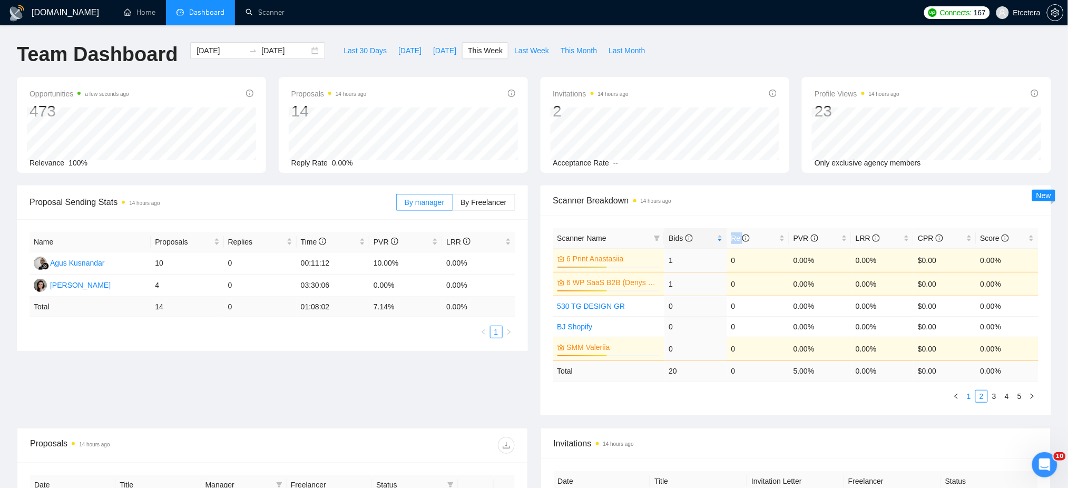
click at [967, 395] on link "1" at bounding box center [969, 396] width 12 height 12
